Goal: Transaction & Acquisition: Purchase product/service

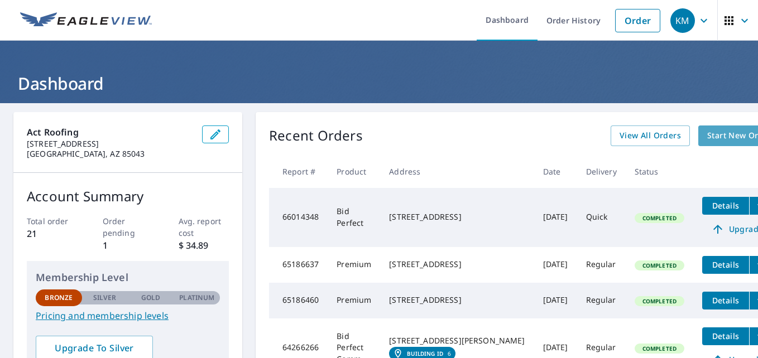
click at [707, 140] on span "Start New Order" at bounding box center [739, 136] width 65 height 14
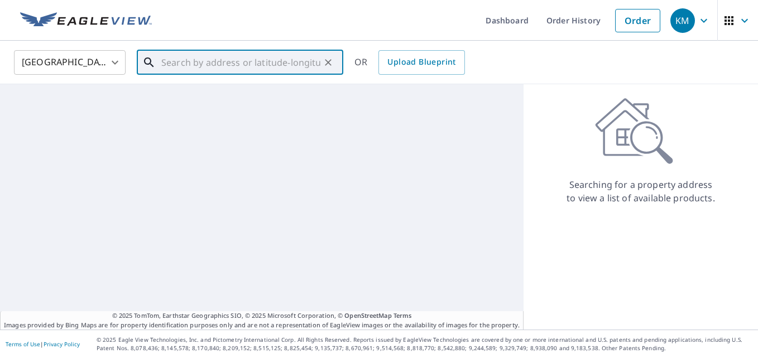
click at [261, 66] on input "text" at bounding box center [240, 62] width 159 height 31
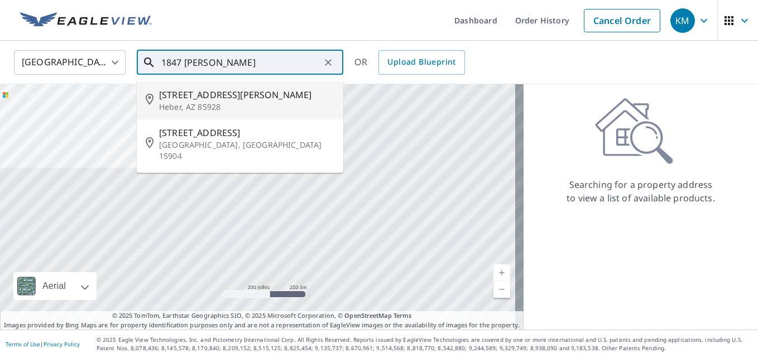
click at [195, 102] on p "Heber, AZ 85928" at bounding box center [246, 107] width 175 height 11
type input "[STREET_ADDRESS][PERSON_NAME][PERSON_NAME]"
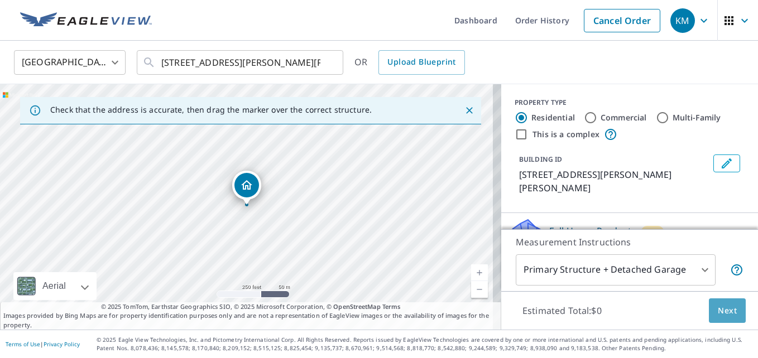
click at [718, 311] on span "Next" at bounding box center [727, 311] width 19 height 14
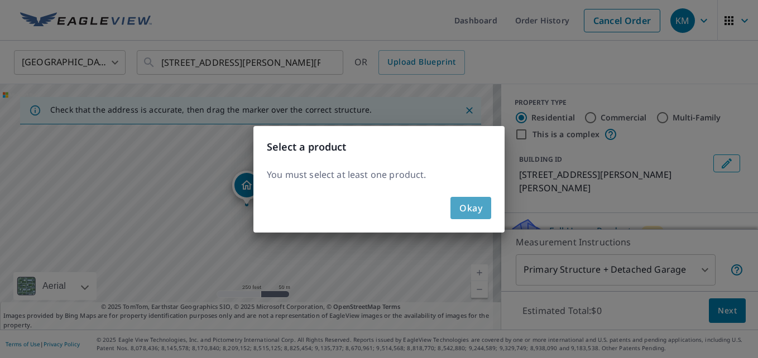
click at [482, 209] on span "Okay" at bounding box center [470, 208] width 23 height 16
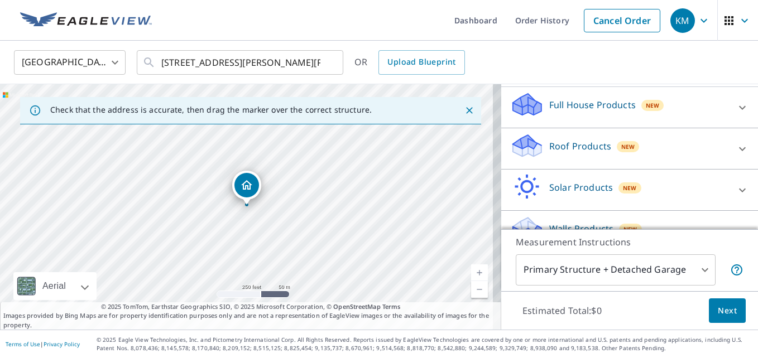
scroll to position [134, 0]
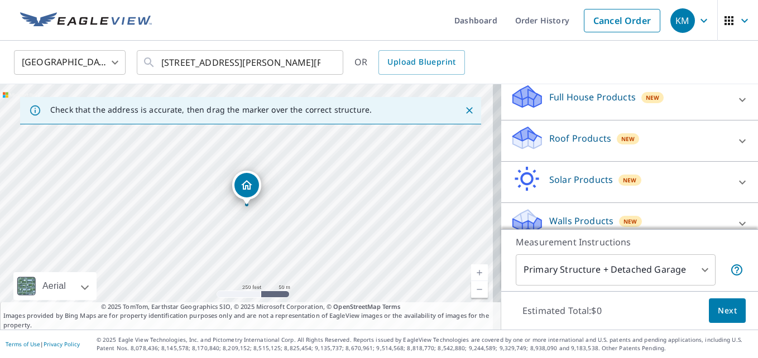
click at [571, 132] on p "Roof Products" at bounding box center [580, 138] width 62 height 13
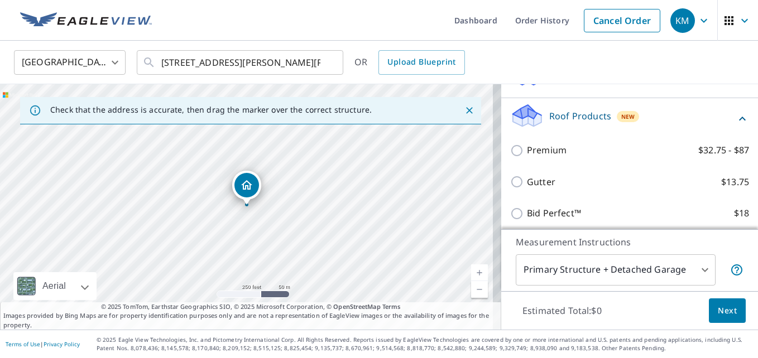
scroll to position [179, 0]
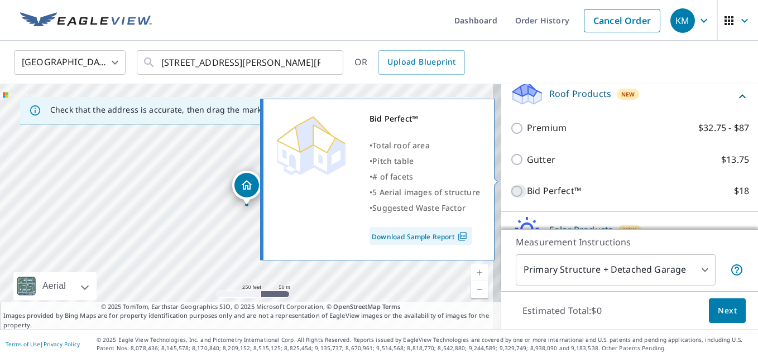
click at [510, 185] on input "Bid Perfect™ $18" at bounding box center [518, 191] width 17 height 13
checkbox input "true"
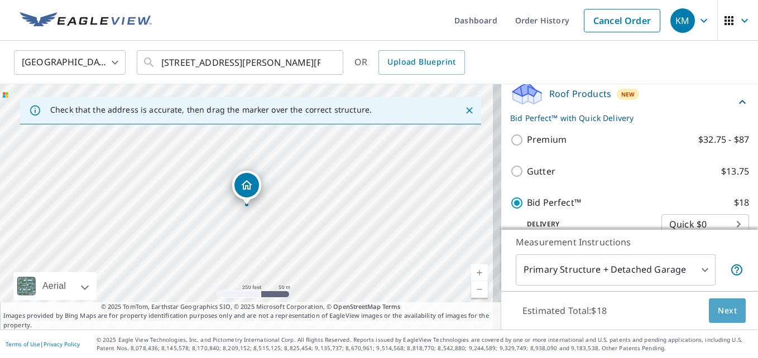
click at [718, 311] on span "Next" at bounding box center [727, 311] width 19 height 14
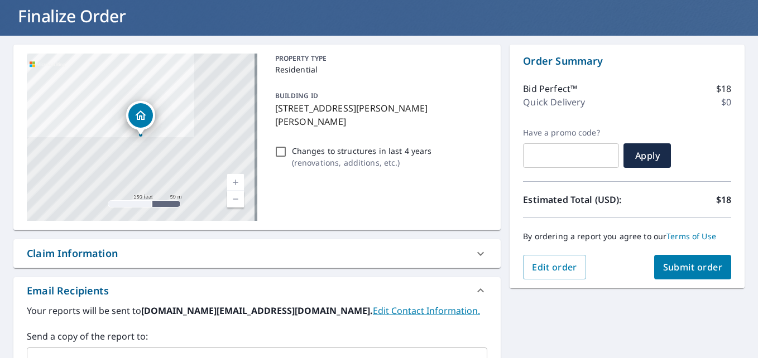
scroll to position [89, 0]
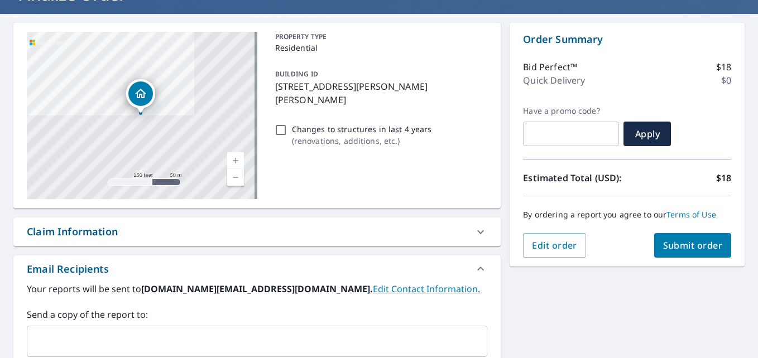
click at [675, 242] on span "Submit order" at bounding box center [693, 245] width 60 height 12
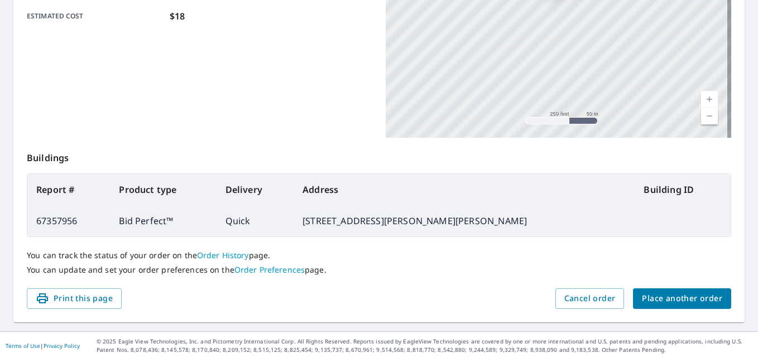
scroll to position [299, 0]
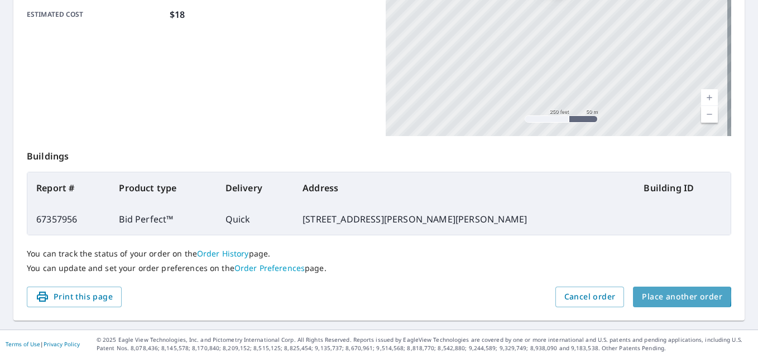
click at [665, 296] on span "Place another order" at bounding box center [682, 297] width 80 height 14
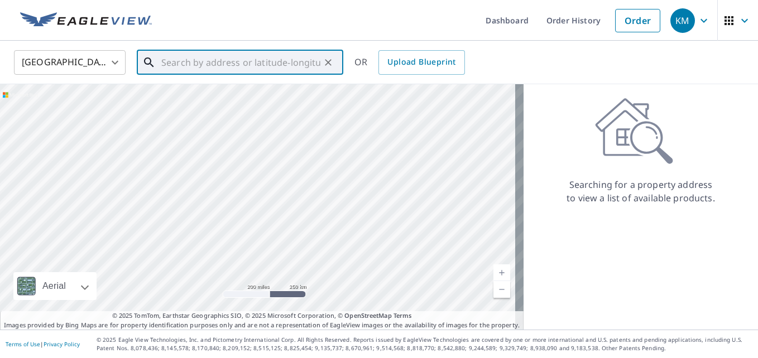
click at [281, 64] on input "text" at bounding box center [240, 62] width 159 height 31
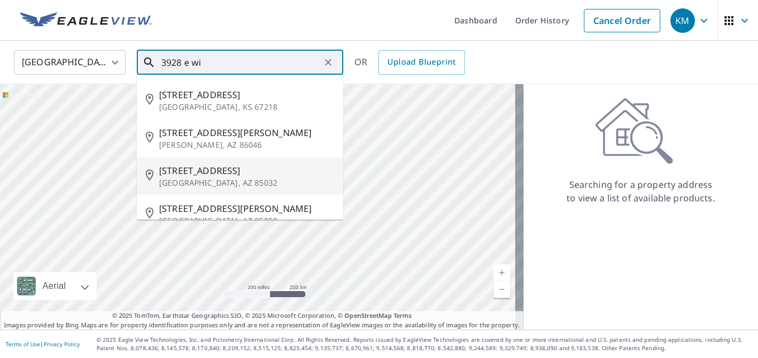
scroll to position [17, 0]
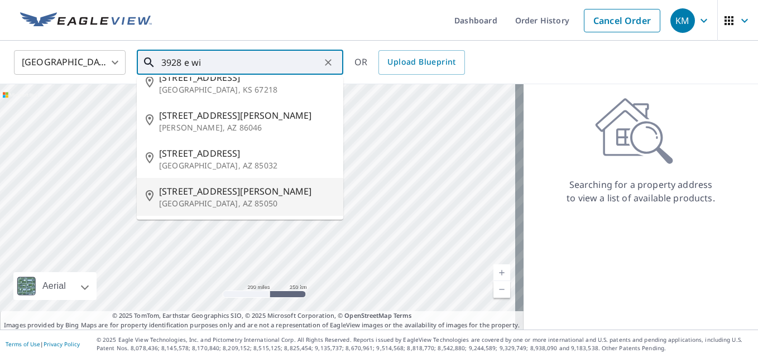
click at [247, 198] on p "[GEOGRAPHIC_DATA], AZ 85050" at bounding box center [246, 203] width 175 height 11
type input "[STREET_ADDRESS][PERSON_NAME][PERSON_NAME]"
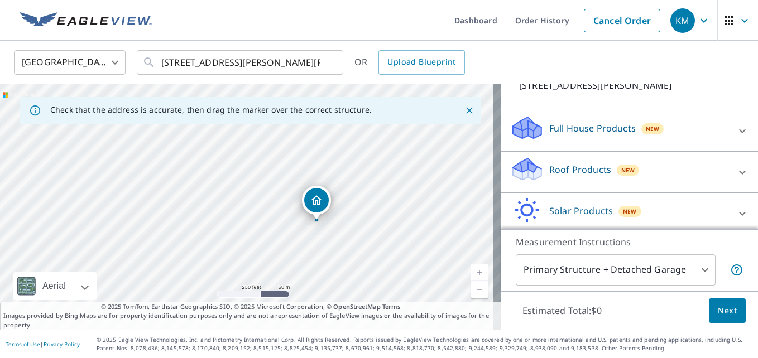
scroll to position [112, 0]
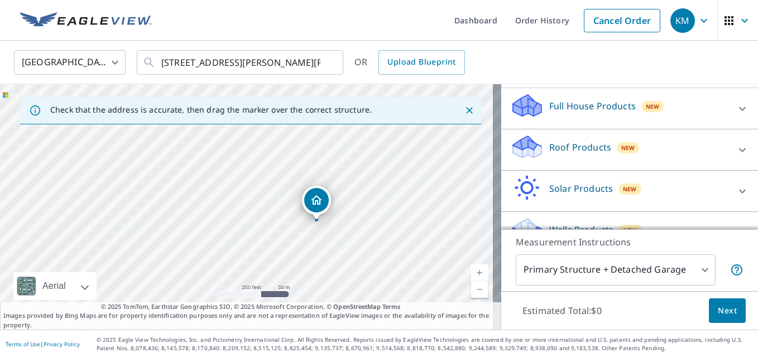
click at [557, 141] on p "Roof Products" at bounding box center [580, 147] width 62 height 13
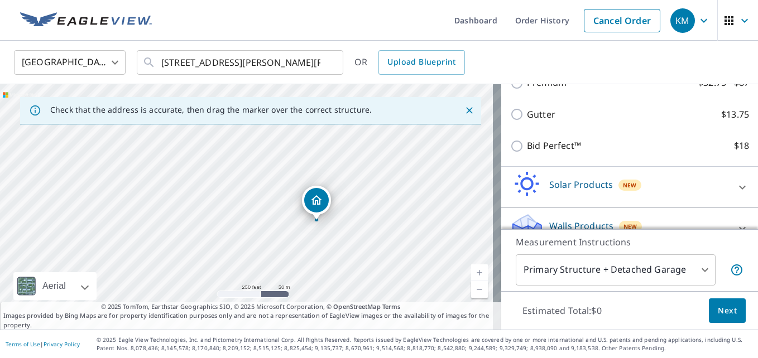
scroll to position [223, 0]
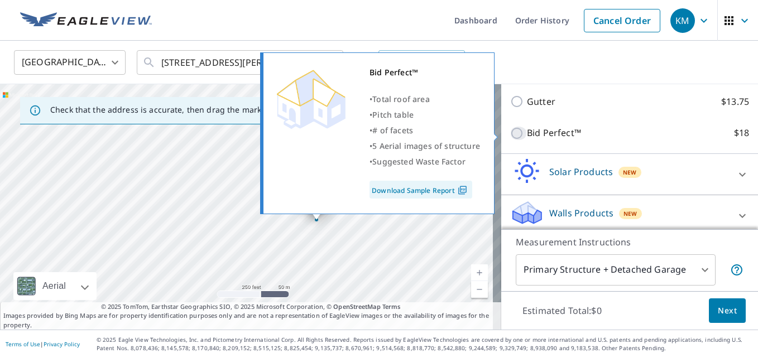
click at [510, 133] on input "Bid Perfect™ $18" at bounding box center [518, 133] width 17 height 13
checkbox input "true"
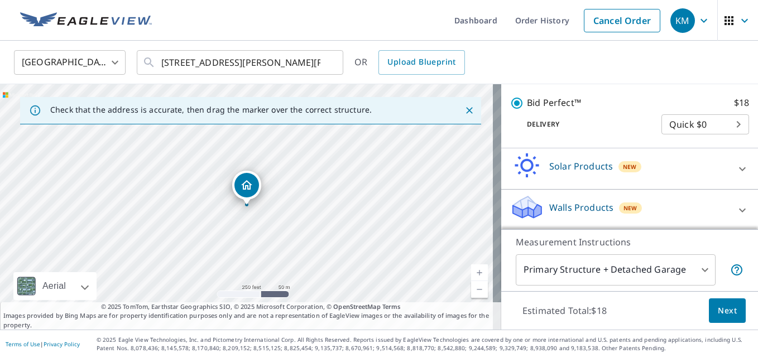
scroll to position [267, 0]
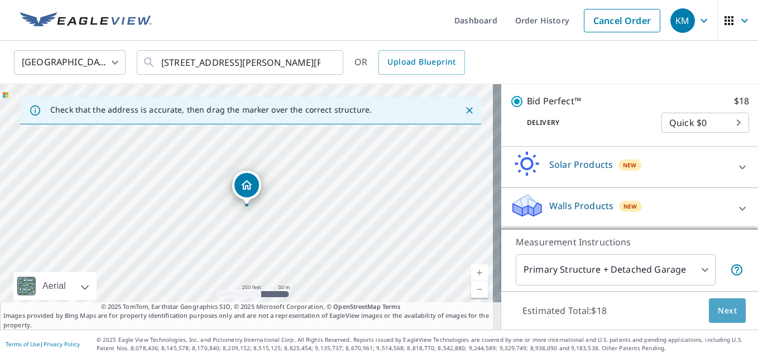
click at [718, 311] on span "Next" at bounding box center [727, 311] width 19 height 14
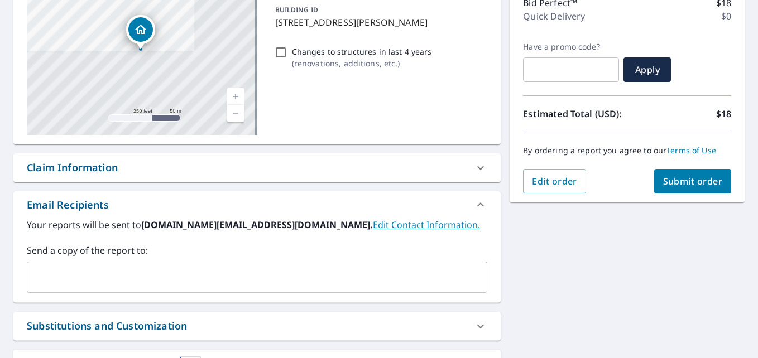
scroll to position [156, 0]
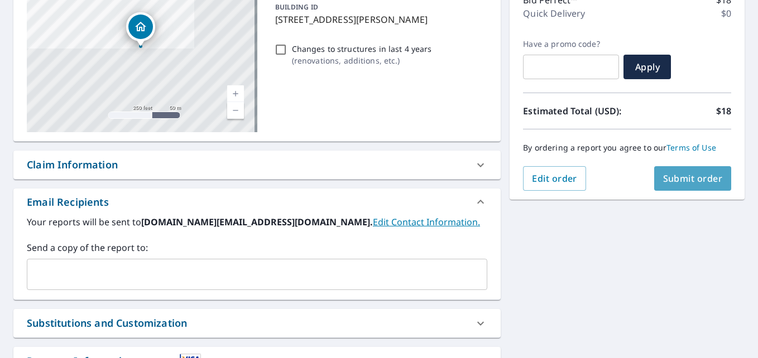
click at [684, 175] on span "Submit order" at bounding box center [693, 178] width 60 height 12
